Goal: Find specific page/section: Find specific page/section

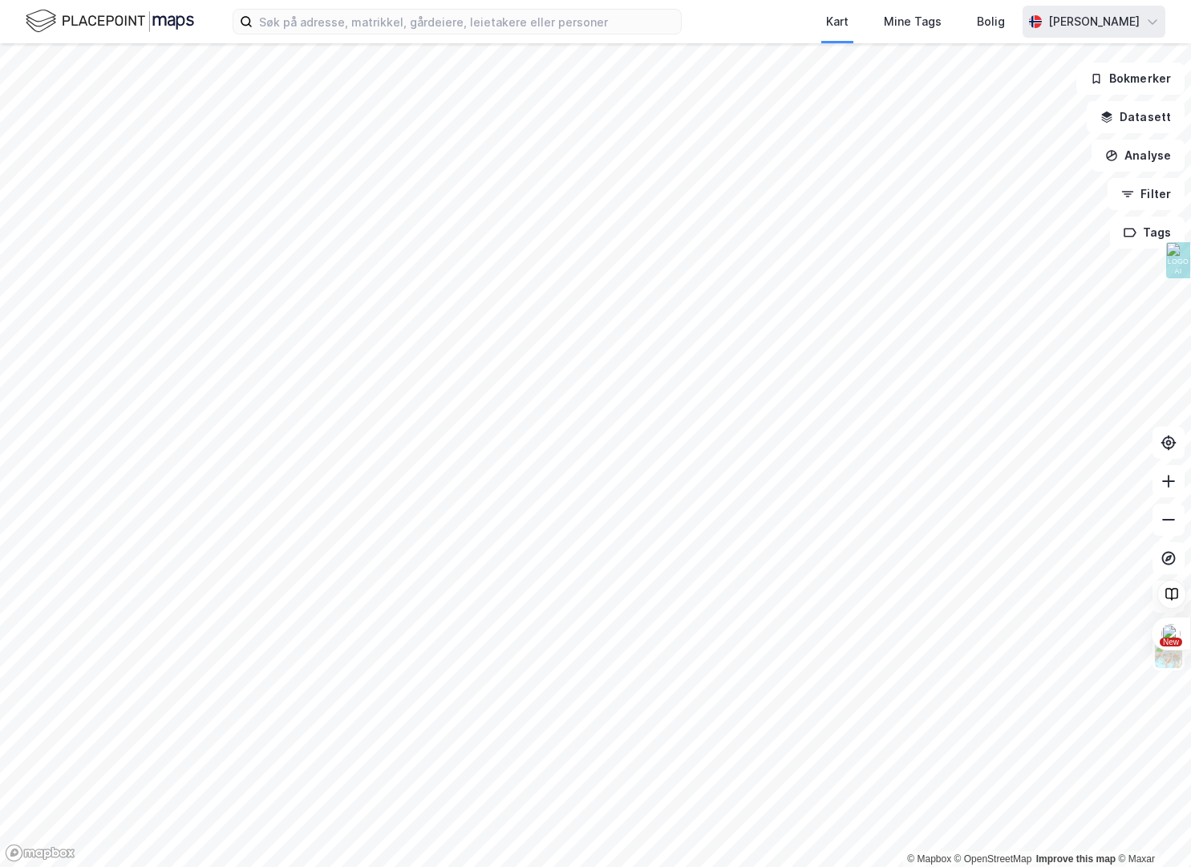
click at [1131, 19] on div "[PERSON_NAME]" at bounding box center [1093, 21] width 91 height 19
click at [129, 22] on img at bounding box center [110, 21] width 168 height 28
click at [176, 26] on img at bounding box center [110, 21] width 168 height 28
